Goal: Task Accomplishment & Management: Use online tool/utility

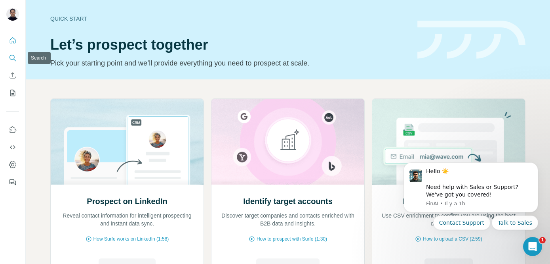
click at [10, 57] on icon "Search" at bounding box center [12, 57] width 5 height 5
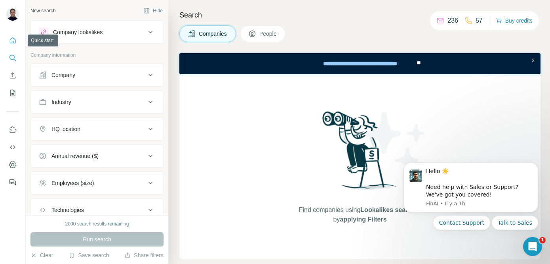
click at [17, 38] on button "Quick start" at bounding box center [12, 40] width 13 height 14
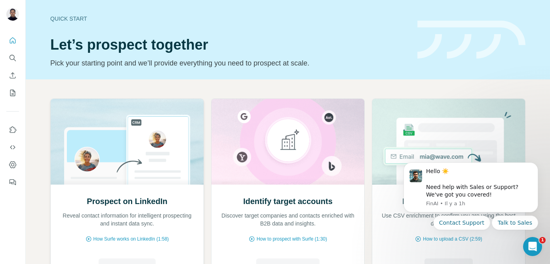
scroll to position [77, 0]
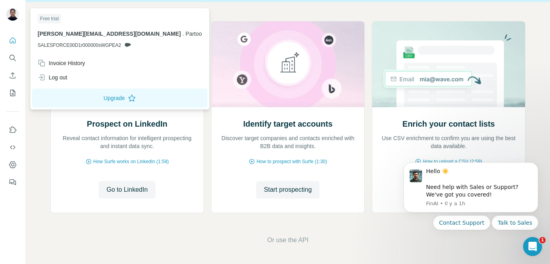
click at [10, 22] on div at bounding box center [13, 15] width 23 height 26
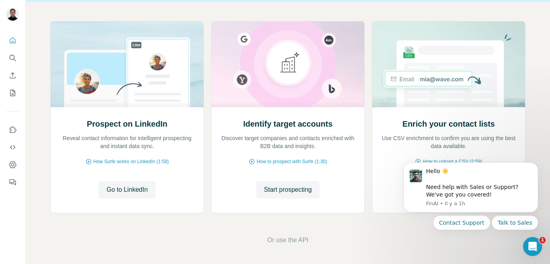
click at [11, 18] on img at bounding box center [12, 14] width 13 height 13
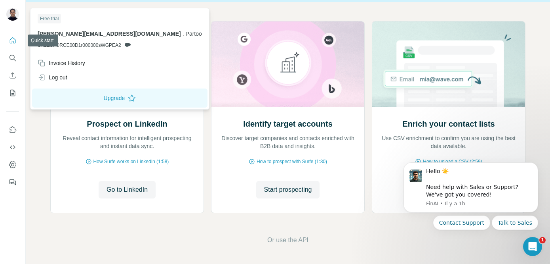
click at [16, 34] on button "Quick start" at bounding box center [12, 40] width 13 height 14
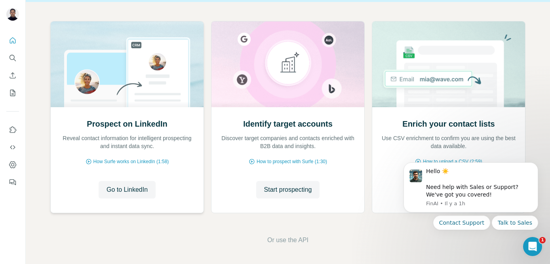
click at [105, 87] on img at bounding box center [127, 64] width 154 height 86
click at [448, 88] on img at bounding box center [449, 64] width 154 height 86
click at [15, 93] on icon "My lists" at bounding box center [12, 93] width 5 height 6
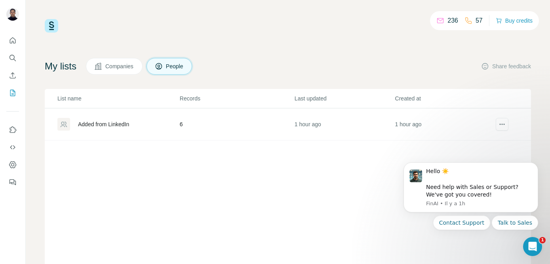
click at [106, 126] on div "Added from LinkedIn" at bounding box center [103, 124] width 51 height 8
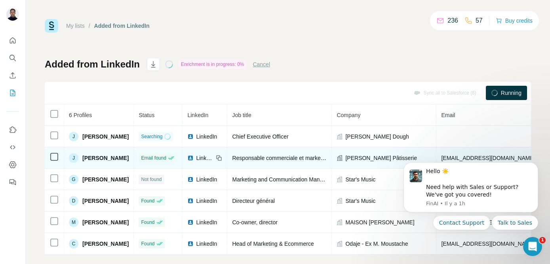
click at [222, 158] on icon at bounding box center [219, 158] width 6 height 6
click at [227, 157] on td "LinkedIn" at bounding box center [205, 157] width 45 height 21
click at [222, 157] on icon at bounding box center [219, 158] width 6 height 6
